Goal: Task Accomplishment & Management: Complete application form

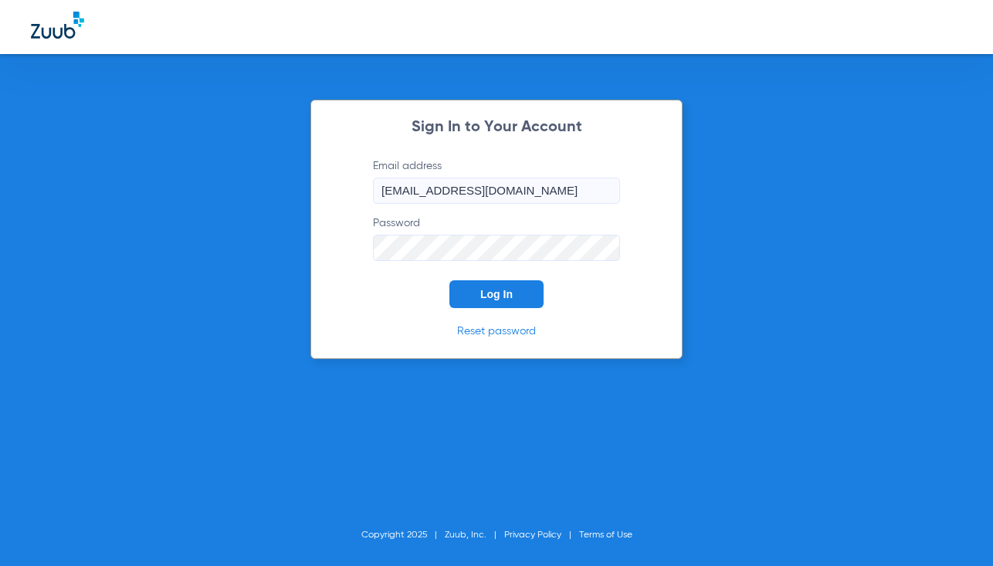
click at [488, 290] on span "Log In" at bounding box center [496, 294] width 32 height 12
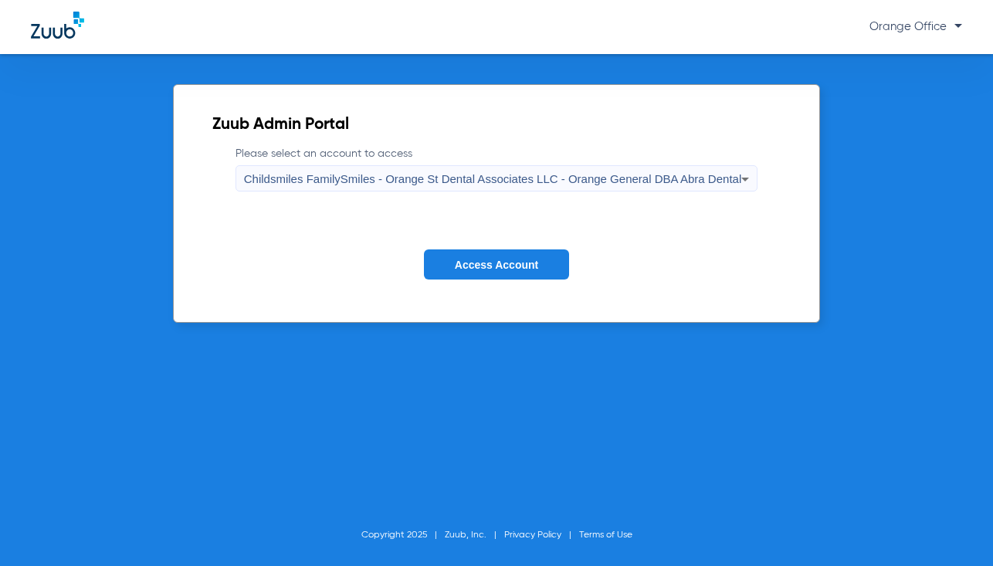
click at [494, 263] on span "Access Account" at bounding box center [496, 265] width 83 height 12
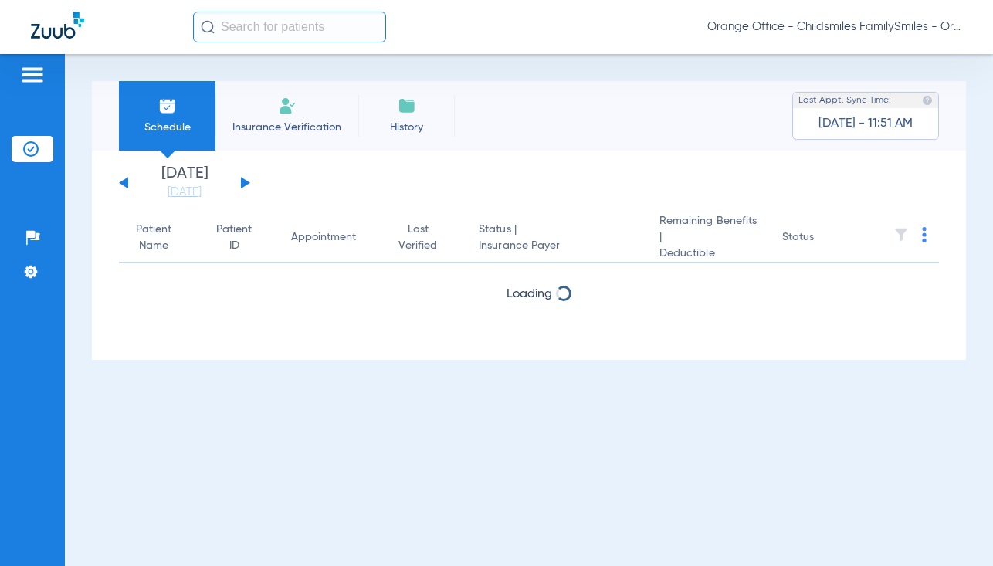
click at [276, 31] on input "text" at bounding box center [289, 27] width 193 height 31
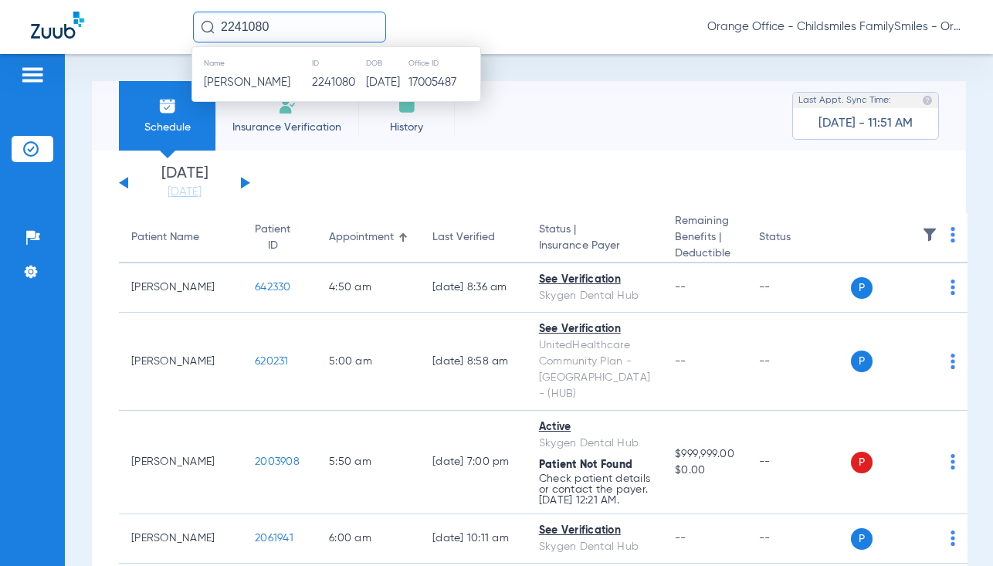
type input "2241080"
click at [270, 84] on span "[PERSON_NAME]" at bounding box center [247, 82] width 87 height 12
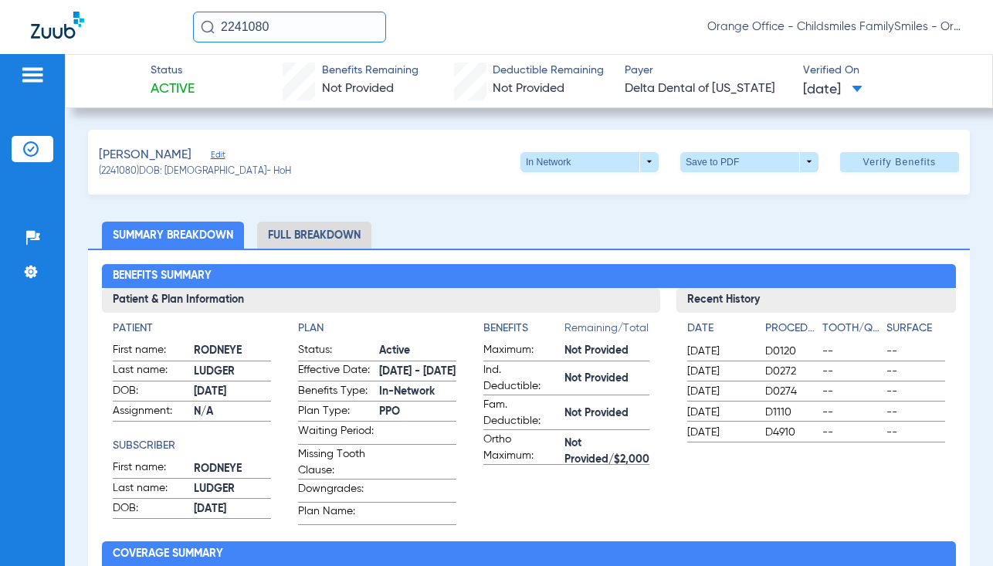
click at [284, 232] on li "Full Breakdown" at bounding box center [314, 235] width 114 height 27
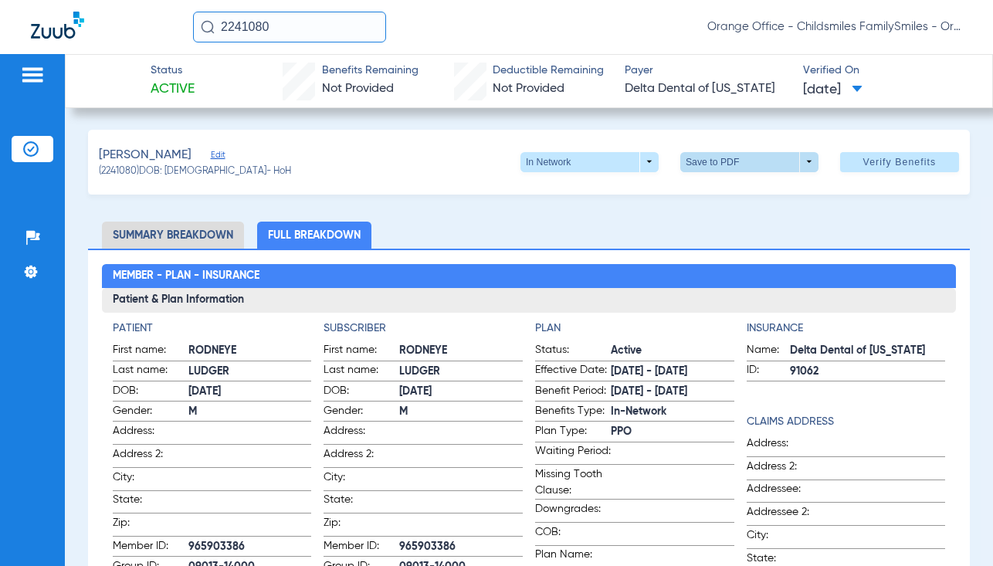
click at [741, 170] on span at bounding box center [749, 162] width 37 height 37
click at [735, 190] on span "Save to PDF" at bounding box center [743, 192] width 61 height 11
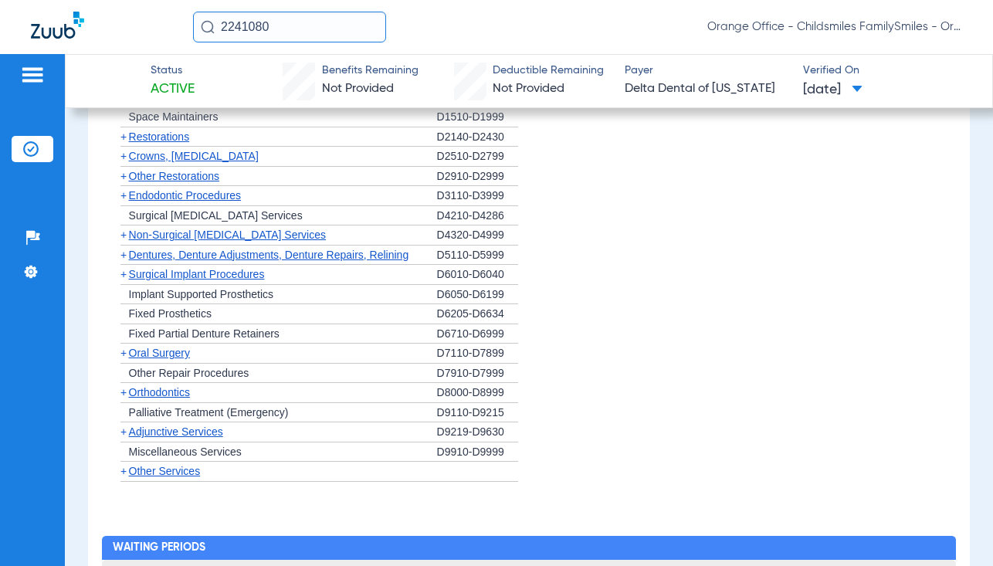
scroll to position [1390, 0]
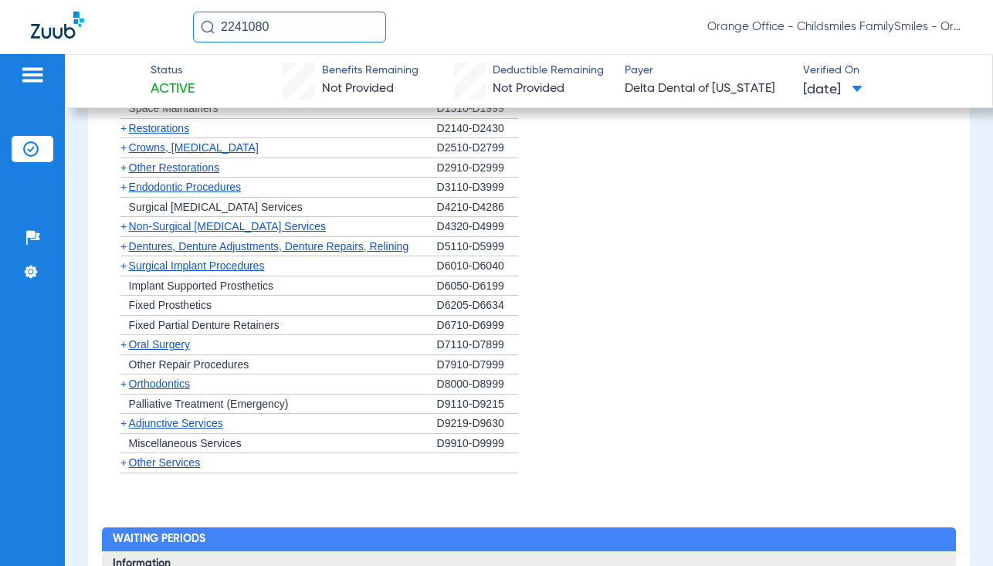
click at [280, 22] on input "2241080" at bounding box center [289, 27] width 193 height 31
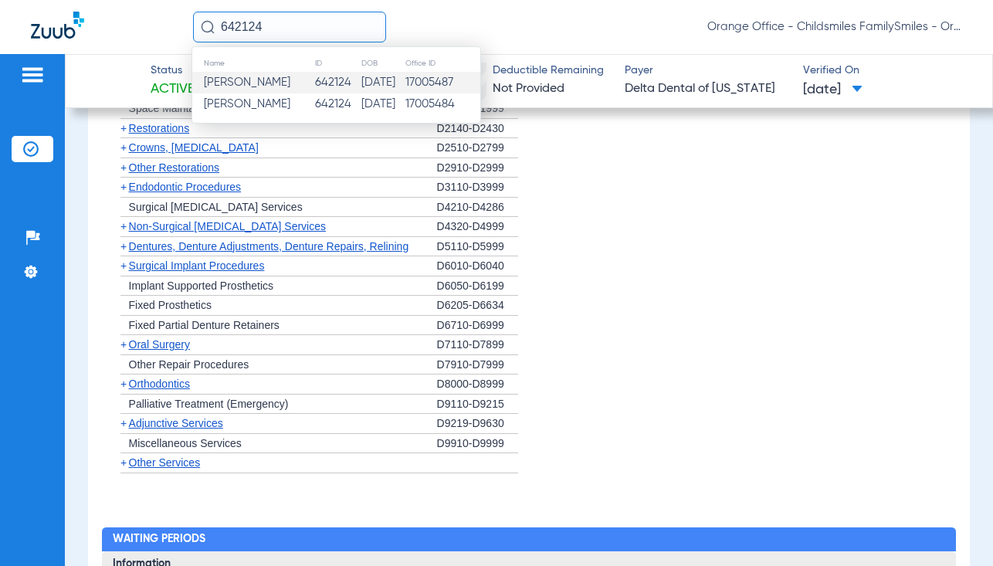
type input "642124"
click at [263, 81] on span "[PERSON_NAME]" at bounding box center [247, 82] width 87 height 12
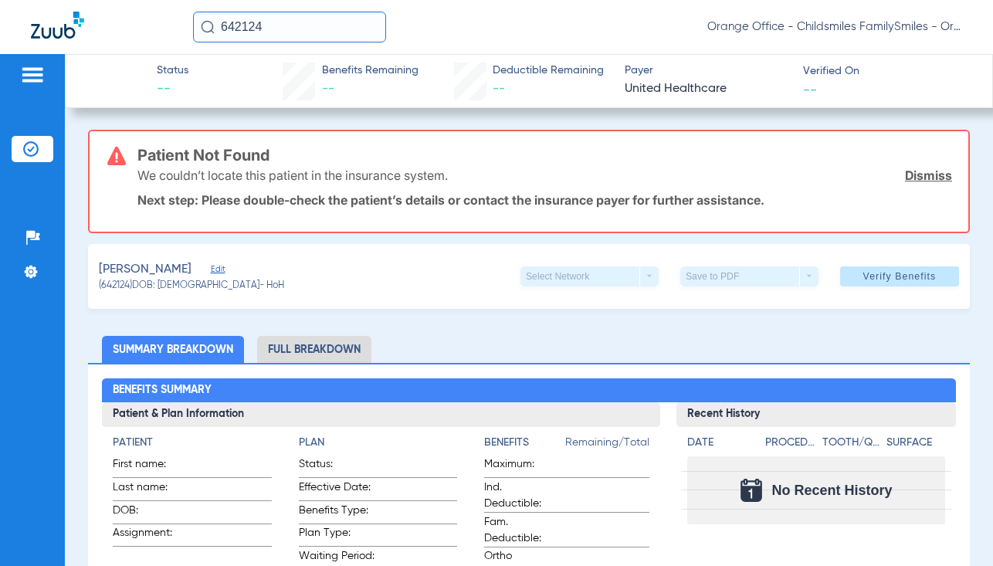
click at [222, 267] on span "Edit" at bounding box center [218, 271] width 14 height 15
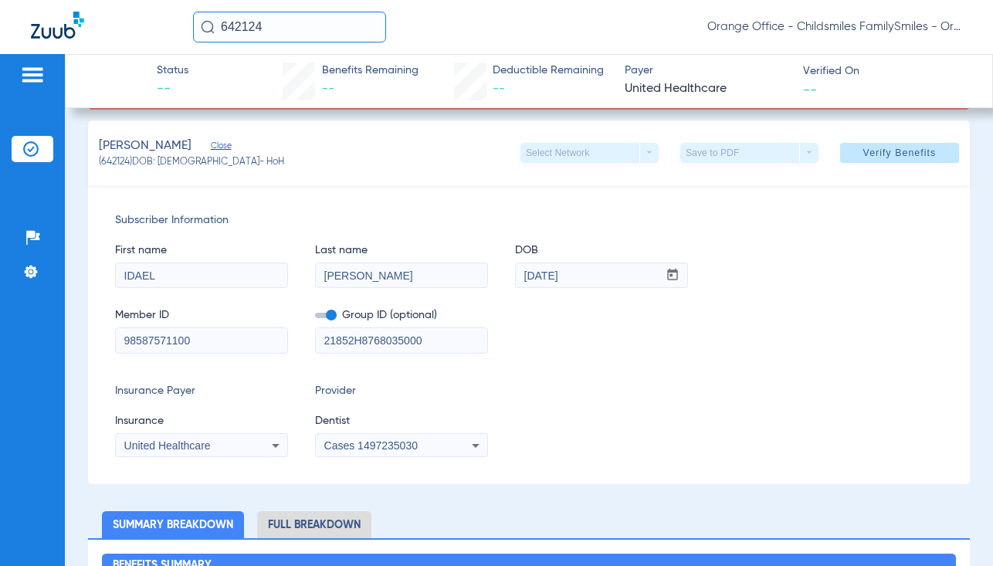
scroll to position [309, 0]
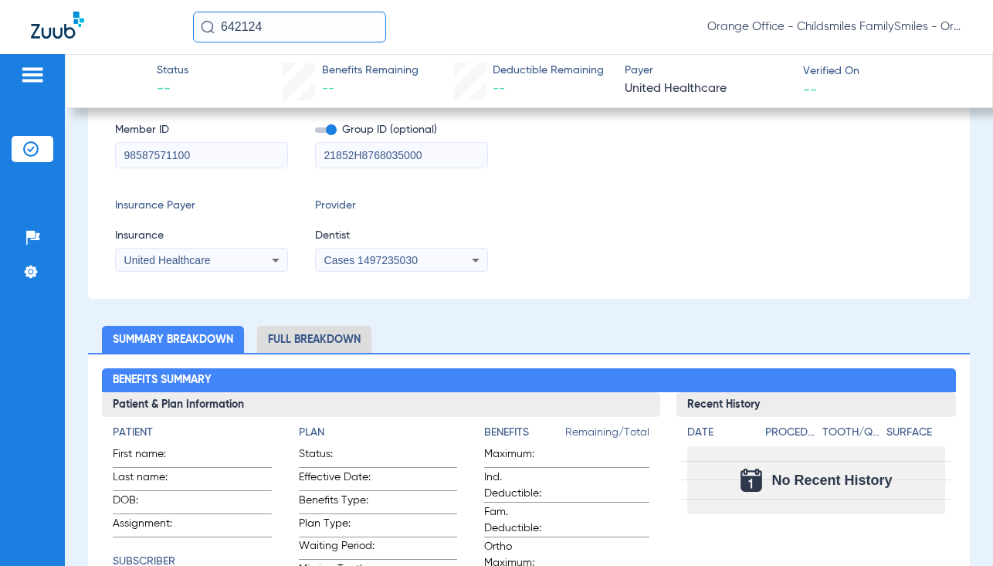
click at [298, 32] on input "642124" at bounding box center [289, 27] width 193 height 31
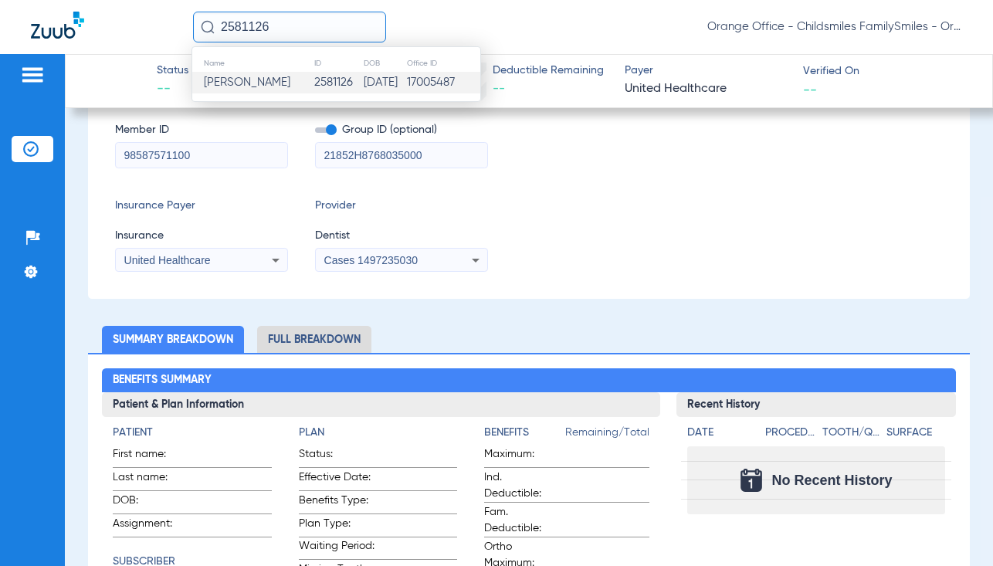
type input "2581126"
click at [314, 75] on td "2581126" at bounding box center [338, 83] width 49 height 22
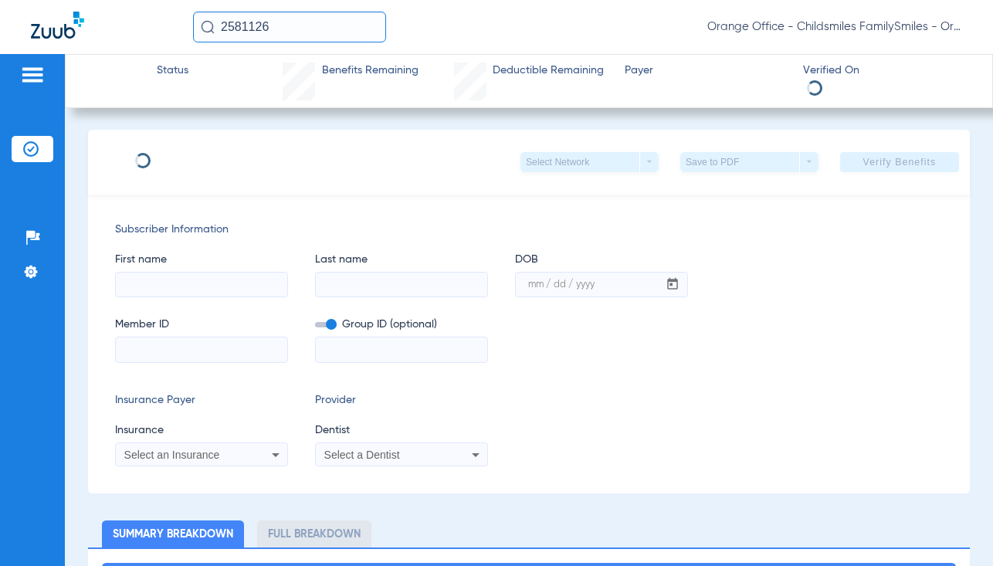
type input "[PERSON_NAME]"
type input "[DATE]"
type input "W143818074"
type input "81231020003"
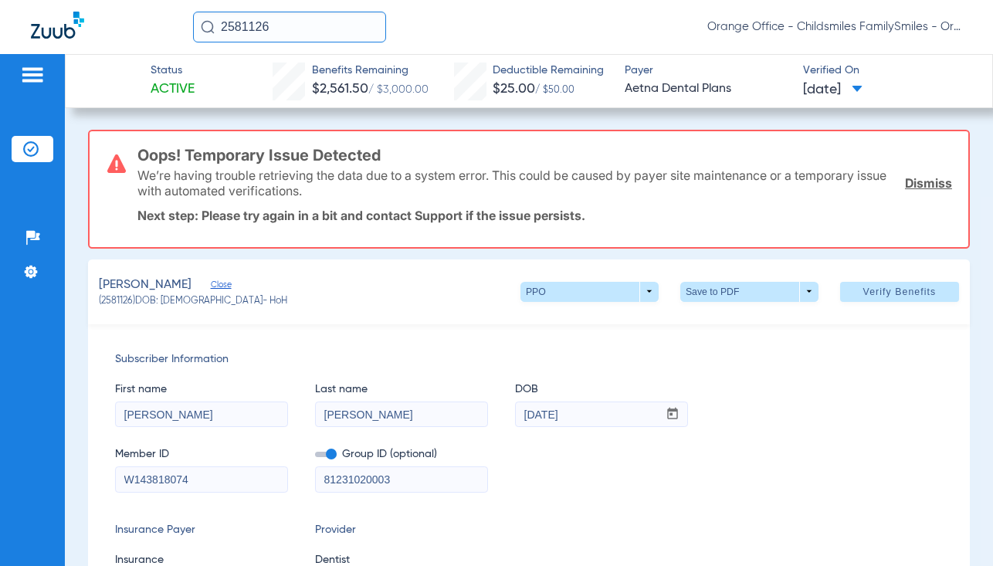
click at [298, 39] on input "2581126" at bounding box center [289, 27] width 193 height 31
